Goal: Check status: Check status

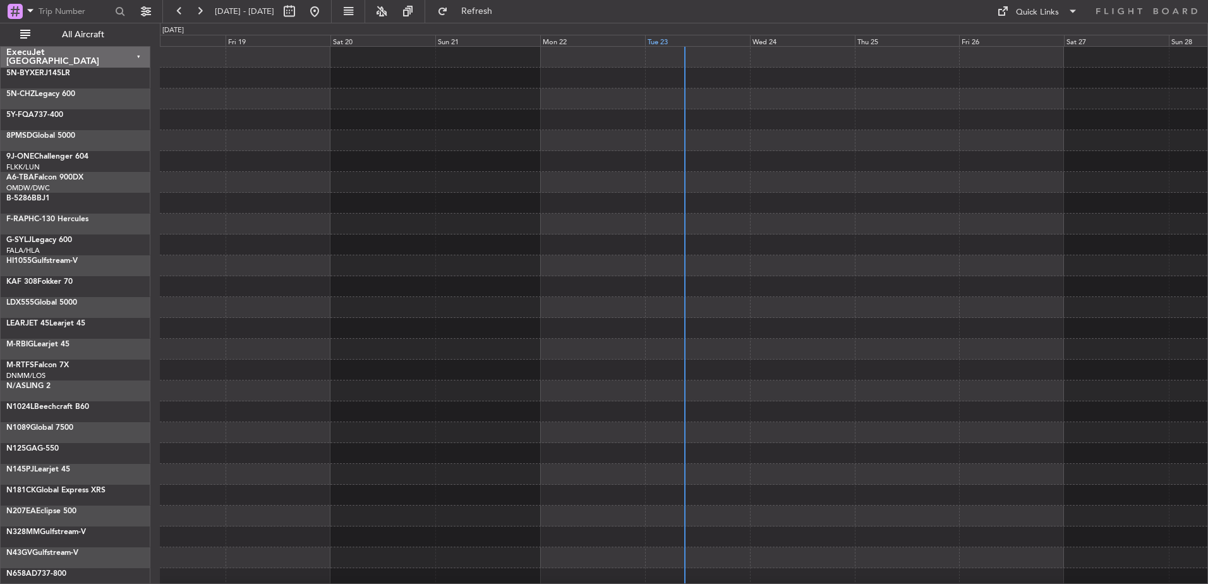
click at [665, 37] on div "Tue 23" at bounding box center [697, 40] width 105 height 11
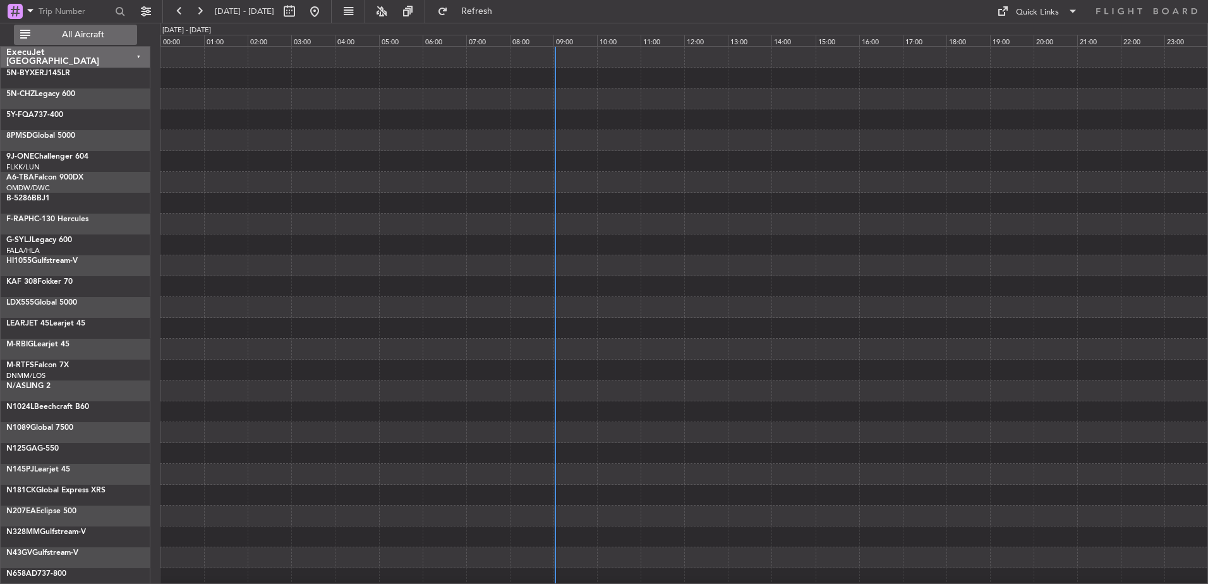
click at [94, 27] on button "All Aircraft" at bounding box center [75, 35] width 123 height 20
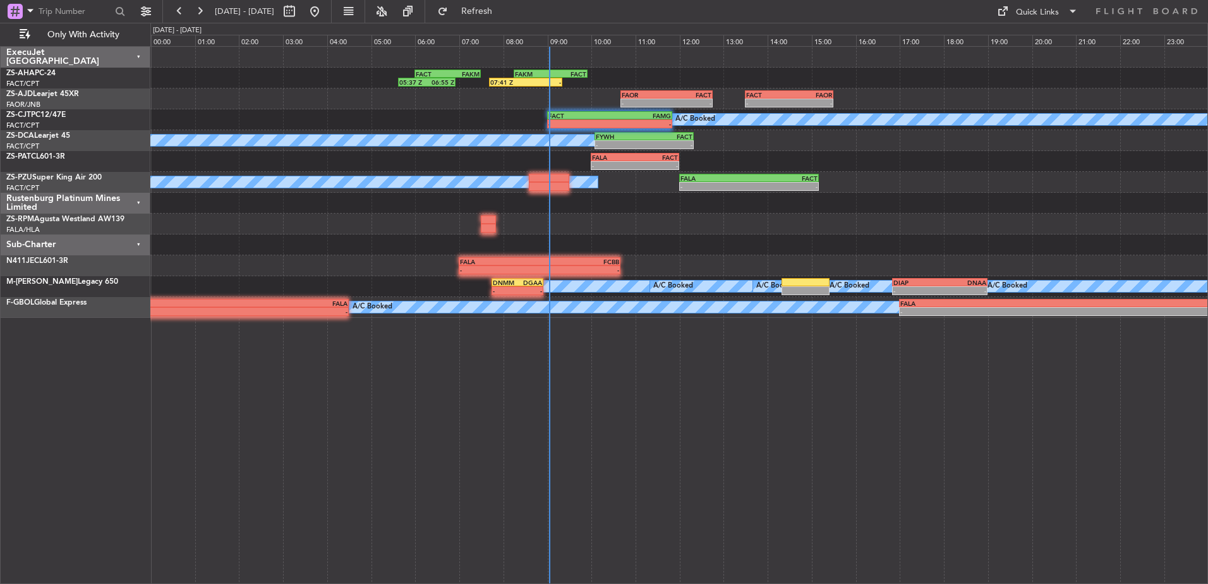
click at [141, 201] on div "Rustenburg Platinum Mines Limited" at bounding box center [76, 203] width 150 height 21
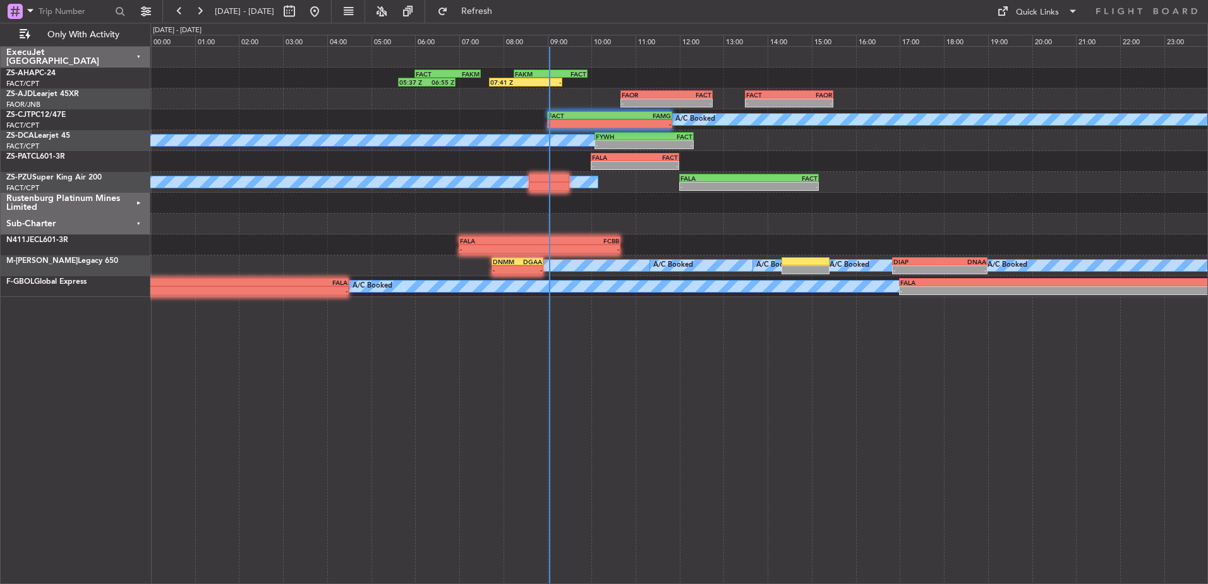
click at [140, 222] on div "Sub-Charter" at bounding box center [76, 223] width 150 height 21
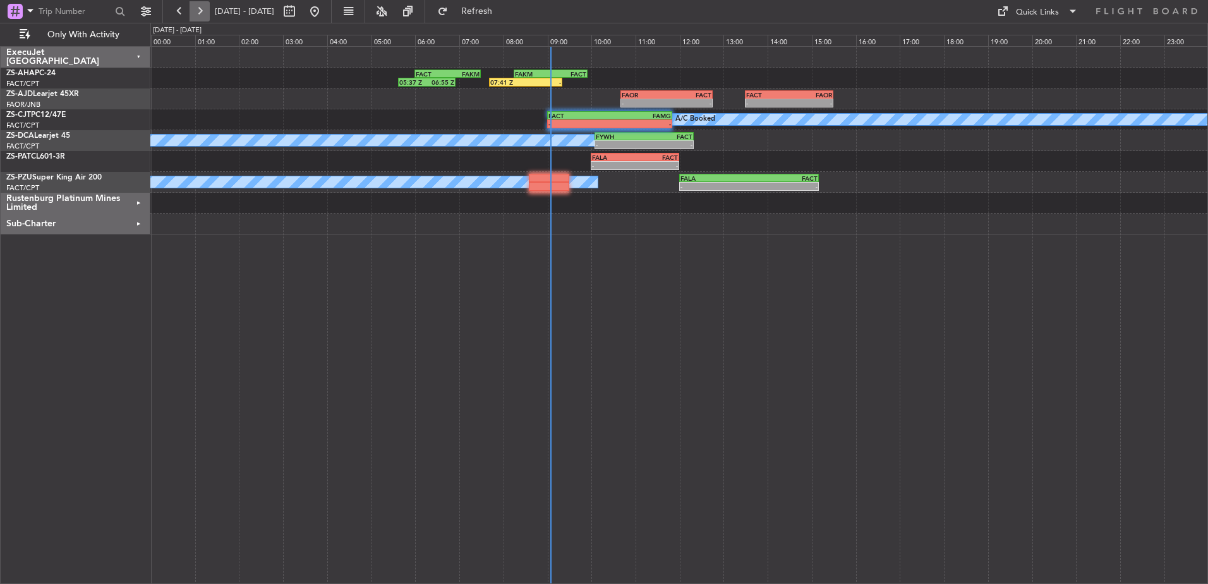
click at [199, 9] on button at bounding box center [199, 11] width 20 height 20
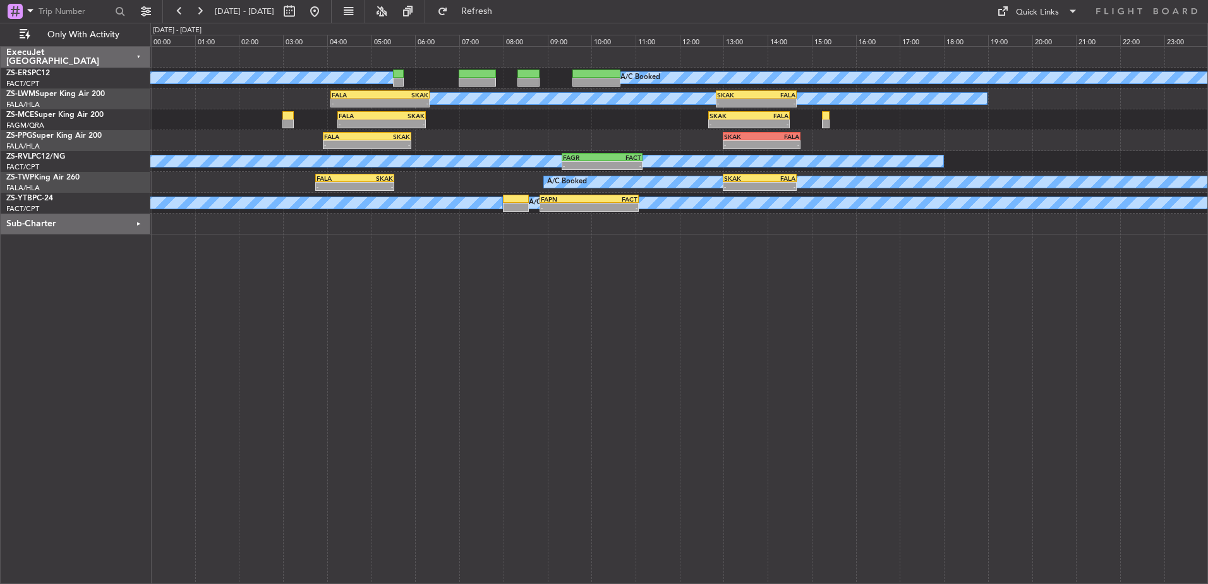
click at [141, 225] on div "Sub-Charter" at bounding box center [76, 223] width 150 height 21
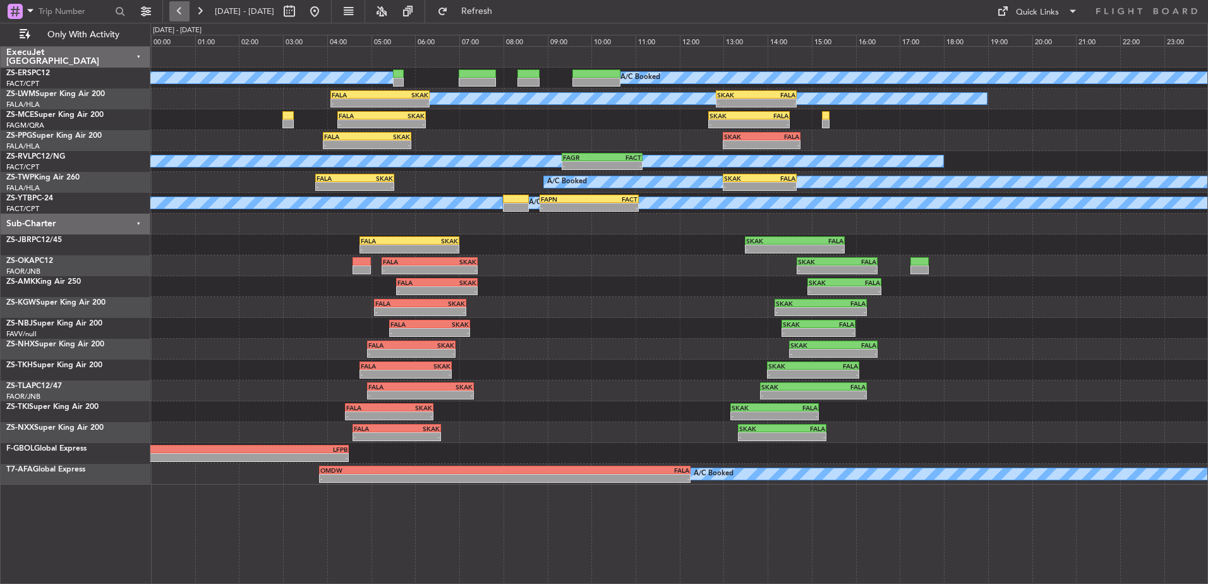
click at [180, 10] on button at bounding box center [179, 11] width 20 height 20
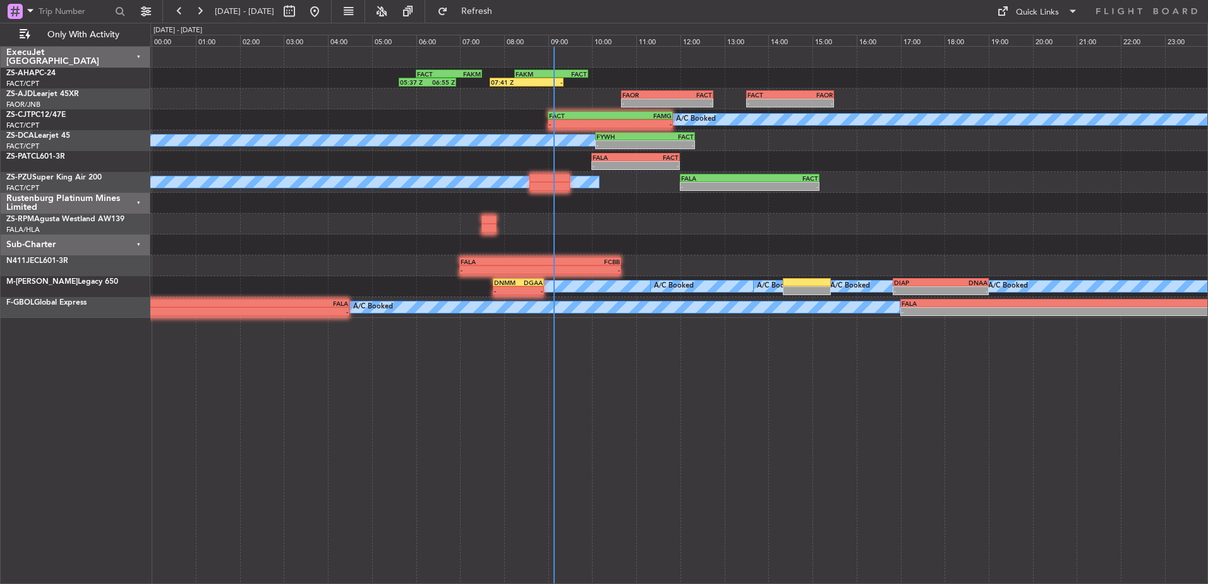
click at [138, 198] on div "Rustenburg Platinum Mines Limited" at bounding box center [76, 203] width 150 height 21
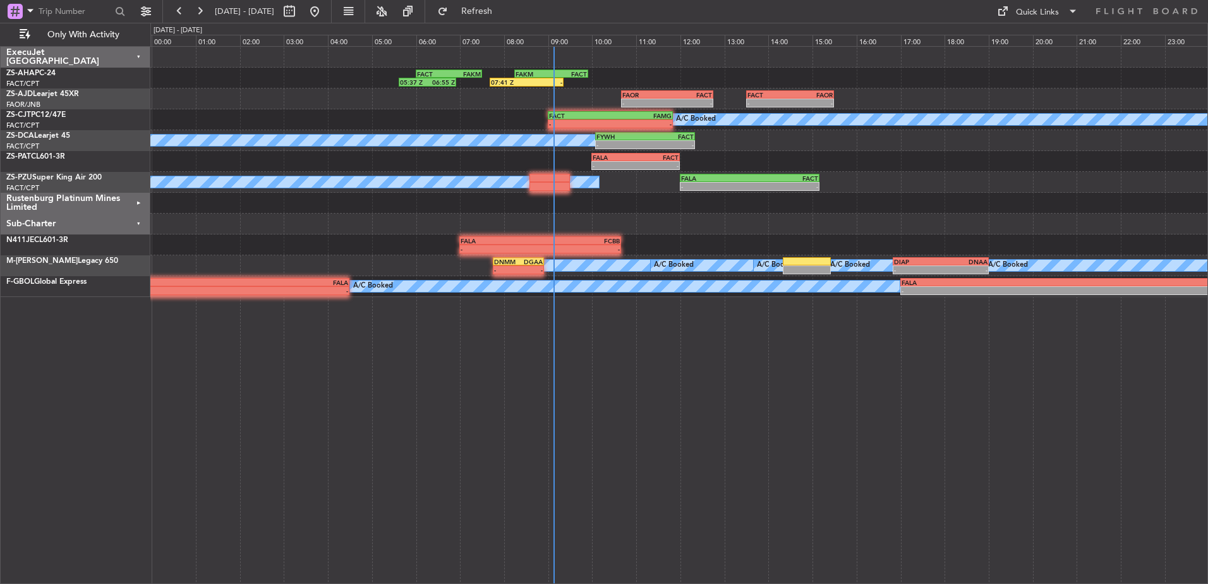
click at [138, 225] on div "Sub-Charter" at bounding box center [76, 223] width 150 height 21
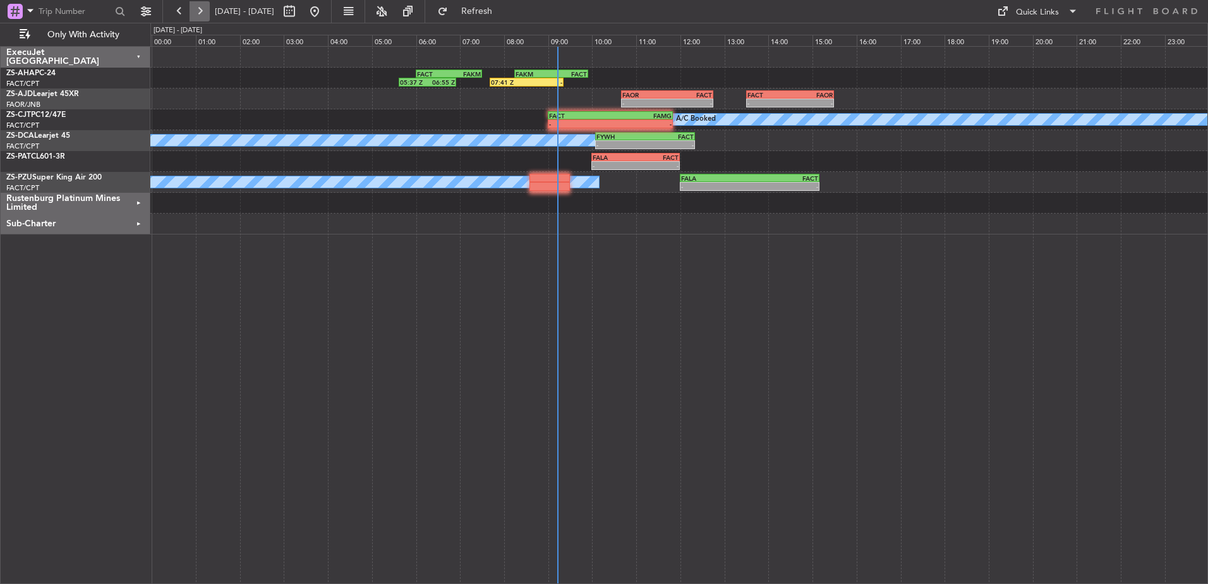
click at [199, 12] on button at bounding box center [199, 11] width 20 height 20
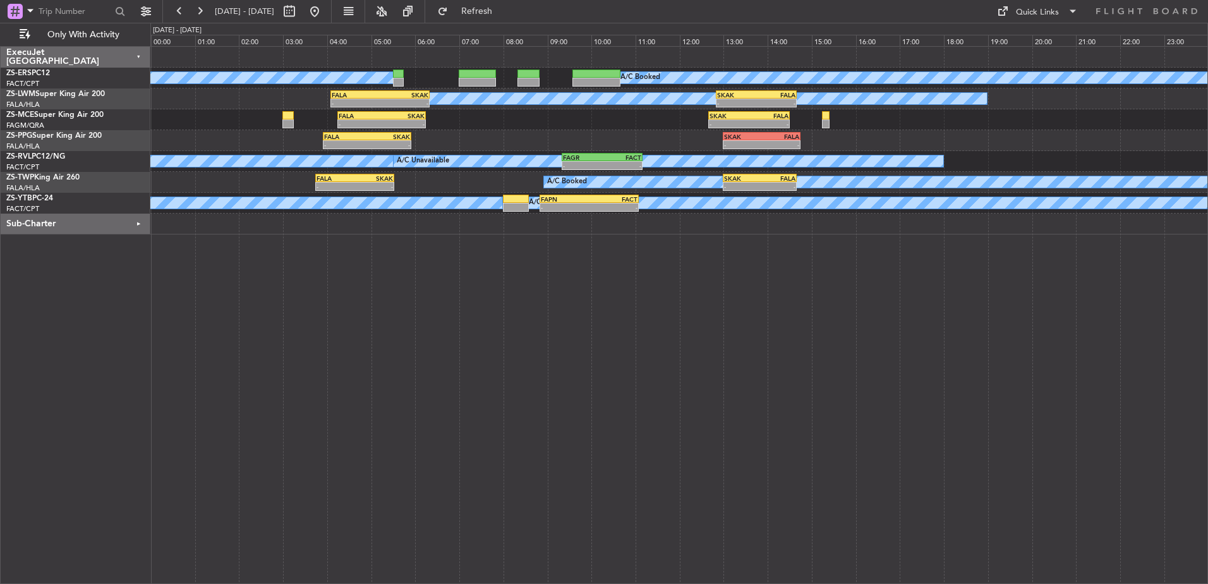
click at [140, 225] on div "Sub-Charter" at bounding box center [76, 223] width 150 height 21
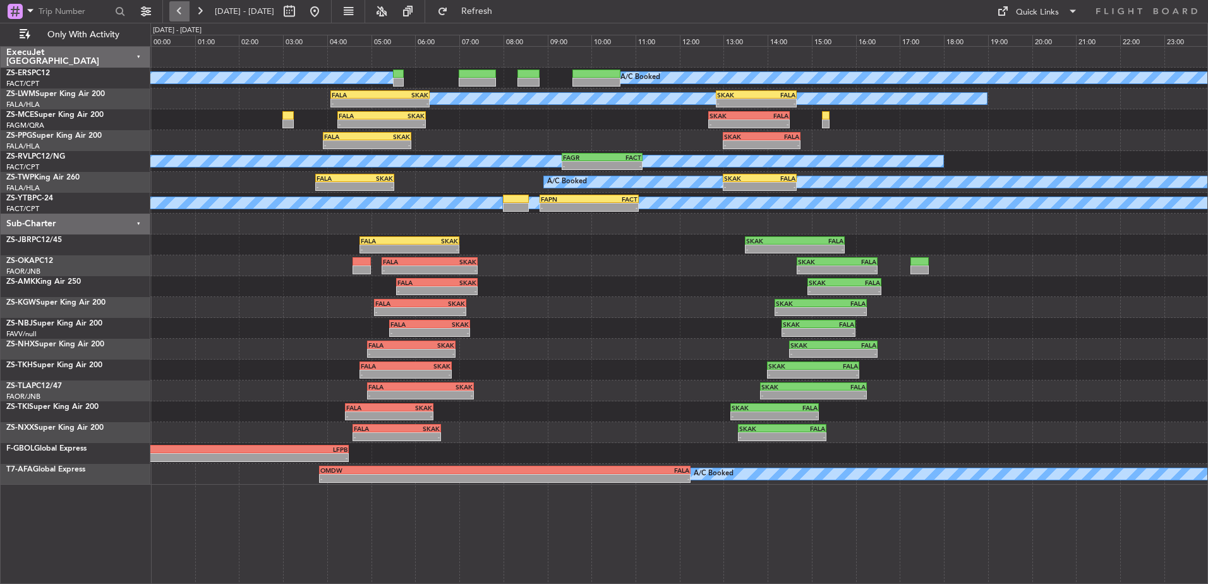
click at [177, 9] on button at bounding box center [179, 11] width 20 height 20
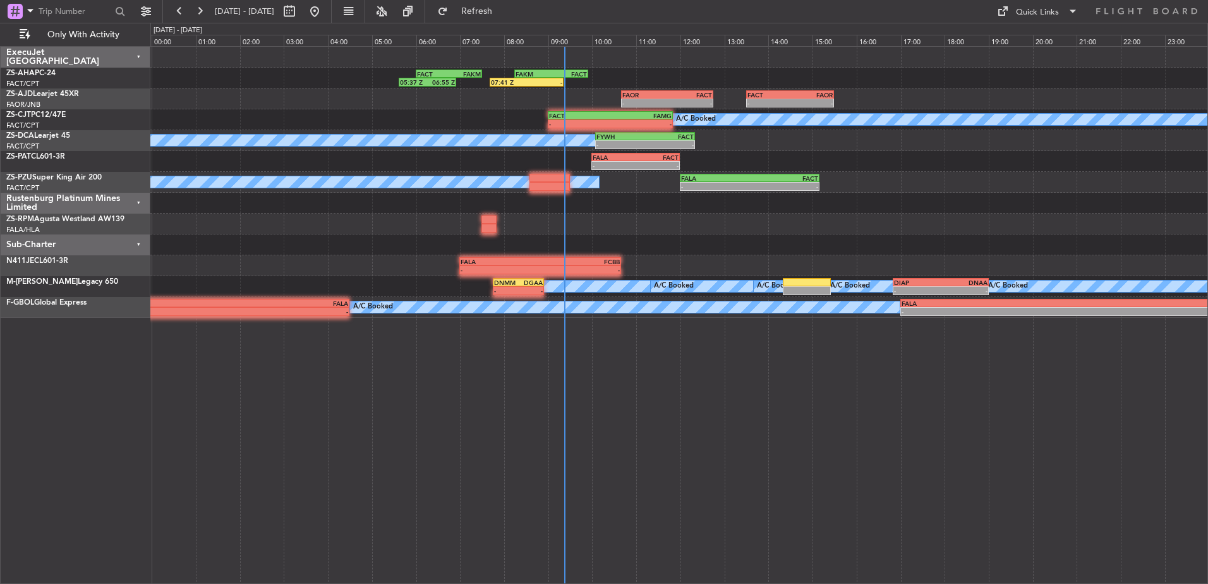
click at [138, 201] on div "Rustenburg Platinum Mines Limited" at bounding box center [76, 203] width 150 height 21
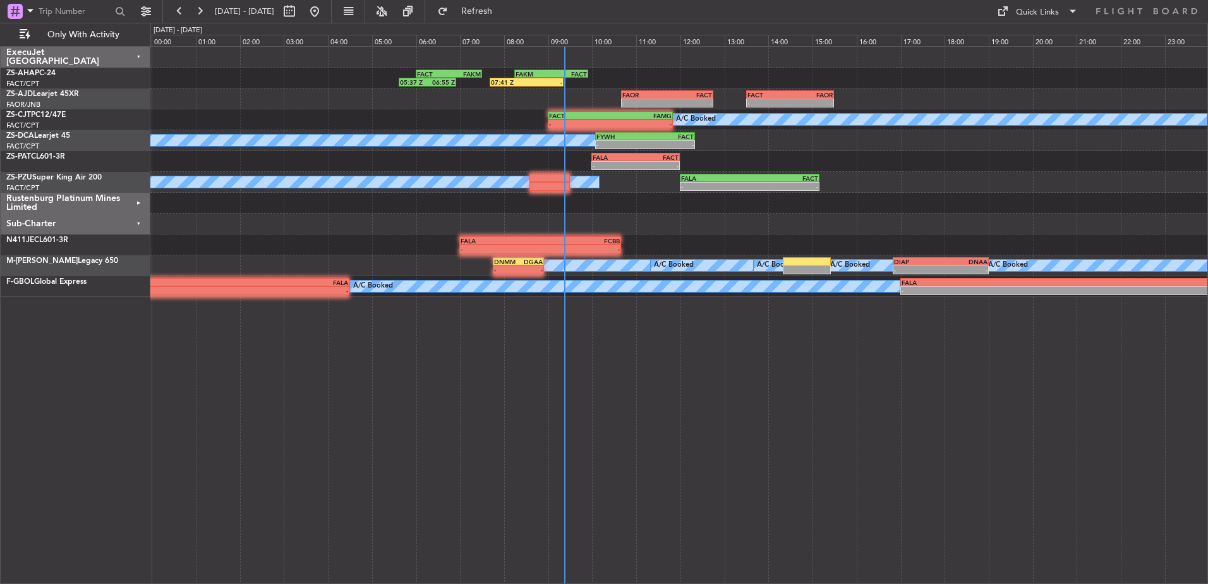
click at [135, 220] on div "Sub-Charter" at bounding box center [76, 223] width 150 height 21
